Goal: Task Accomplishment & Management: Manage account settings

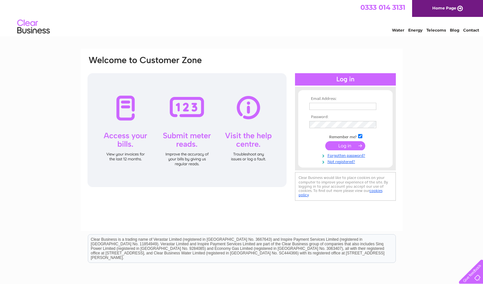
type input "[EMAIL_ADDRESS][DOMAIN_NAME]"
click at [348, 145] on input "submit" at bounding box center [345, 145] width 40 height 9
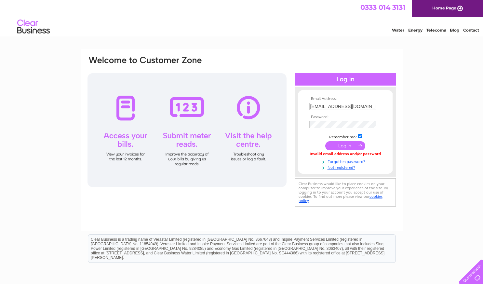
click at [339, 160] on link "Forgotten password?" at bounding box center [346, 161] width 74 height 6
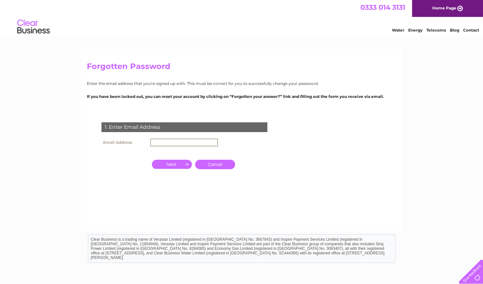
click at [160, 141] on input "text" at bounding box center [184, 143] width 68 height 8
type input "[EMAIL_ADDRESS][DOMAIN_NAME]"
click at [167, 162] on input "button" at bounding box center [172, 163] width 40 height 9
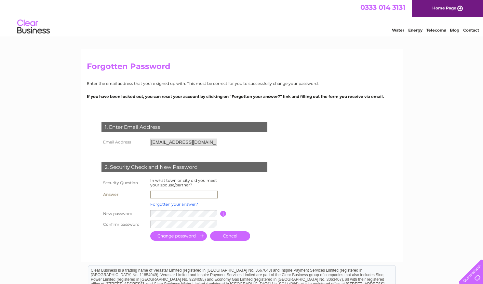
click at [168, 192] on input "text" at bounding box center [184, 195] width 68 height 8
type input "London"
click at [174, 236] on input "submit" at bounding box center [178, 235] width 57 height 9
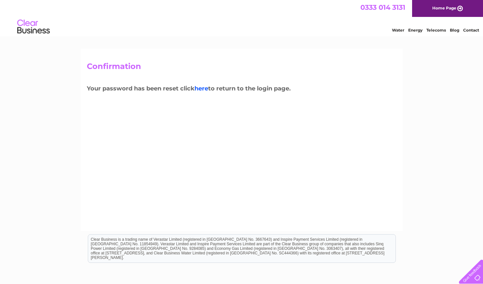
click at [201, 89] on link "here" at bounding box center [202, 88] width 14 height 7
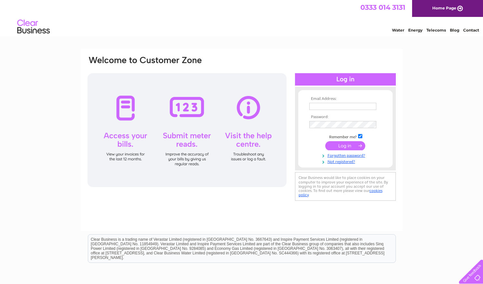
type input "[EMAIL_ADDRESS][DOMAIN_NAME]"
click at [297, 126] on div "Email Address: [EMAIL_ADDRESS][DOMAIN_NAME] Password:" at bounding box center [345, 128] width 101 height 71
click at [345, 147] on input "submit" at bounding box center [345, 146] width 40 height 9
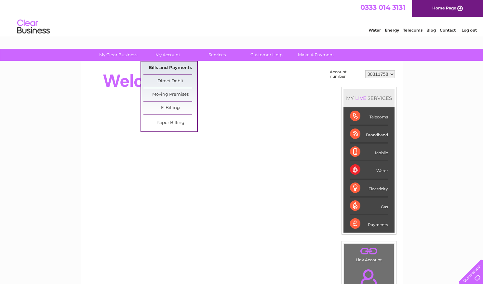
click at [170, 66] on link "Bills and Payments" at bounding box center [171, 68] width 54 height 13
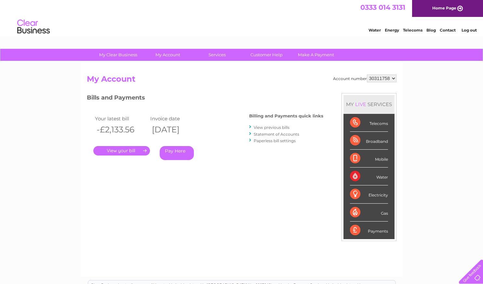
click at [228, 174] on div "Bills and Payments Billing and Payments quick links View previous bills Stateme…" at bounding box center [205, 136] width 237 height 86
